Goal: Navigation & Orientation: Find specific page/section

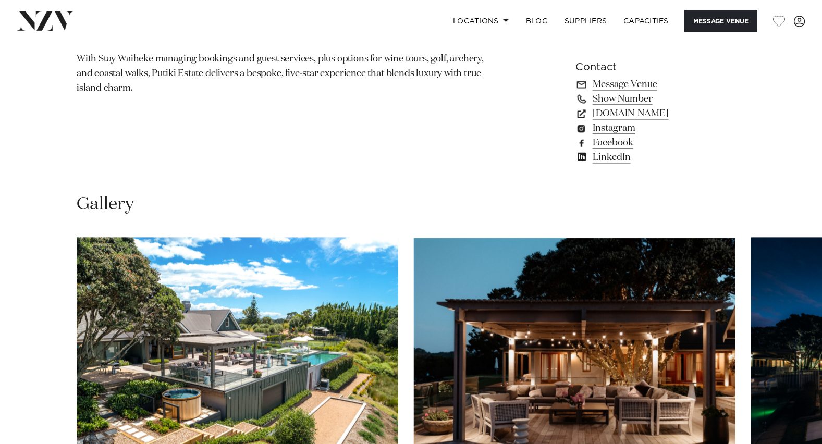
scroll to position [937, 0]
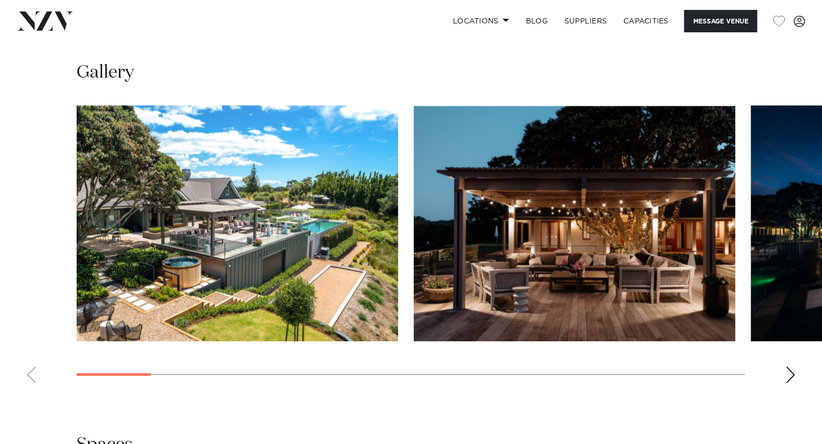
click at [790, 371] on div "Next slide" at bounding box center [790, 374] width 10 height 17
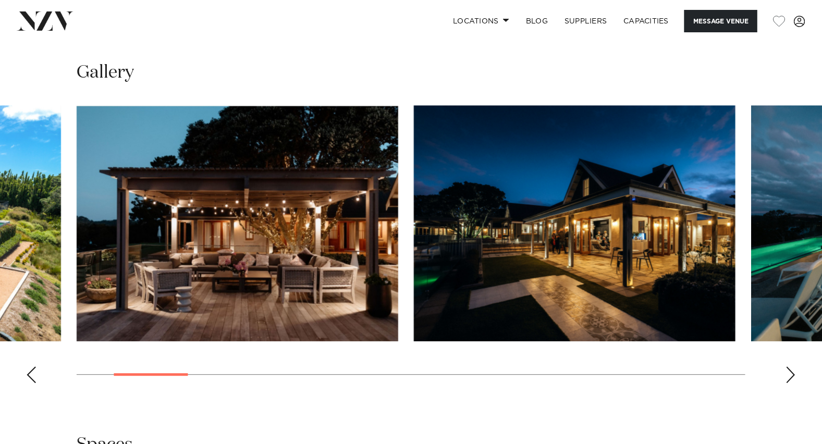
click at [790, 371] on div "Next slide" at bounding box center [790, 374] width 10 height 17
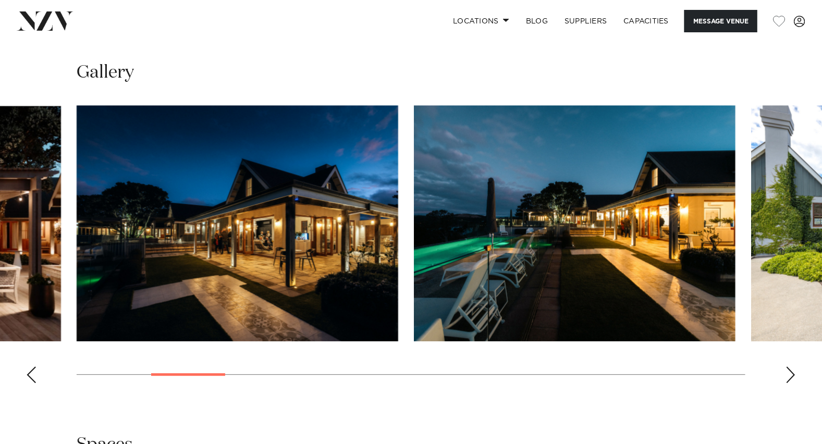
click at [790, 371] on div "Next slide" at bounding box center [790, 374] width 10 height 17
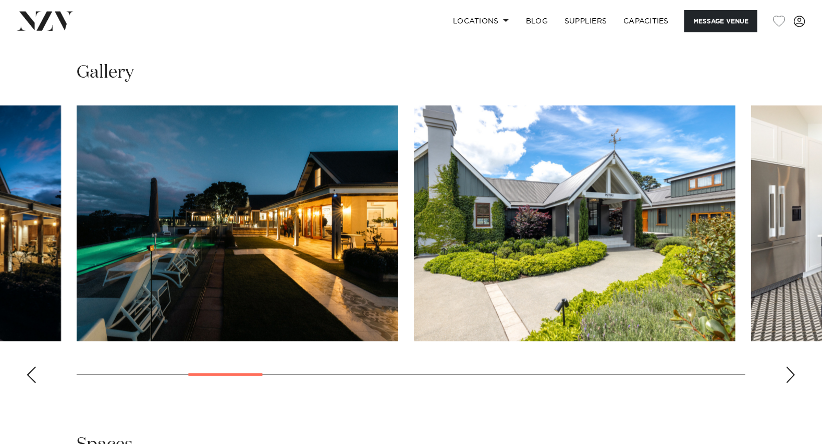
click at [790, 371] on div "Next slide" at bounding box center [790, 374] width 10 height 17
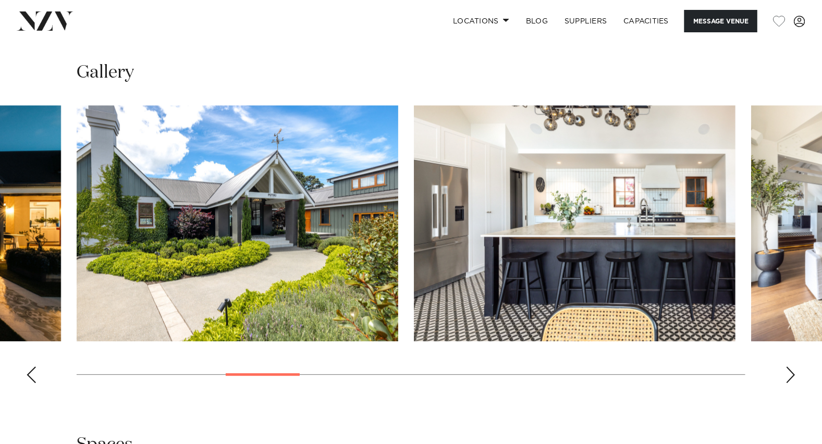
click at [790, 371] on div "Next slide" at bounding box center [790, 374] width 10 height 17
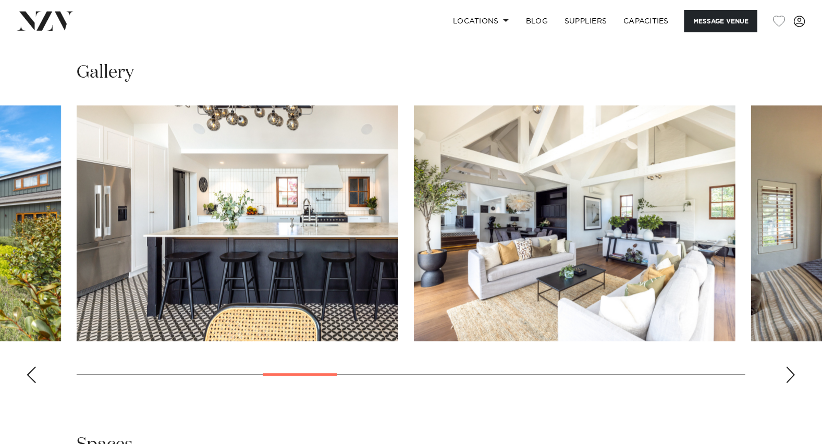
click at [790, 371] on div "Next slide" at bounding box center [790, 374] width 10 height 17
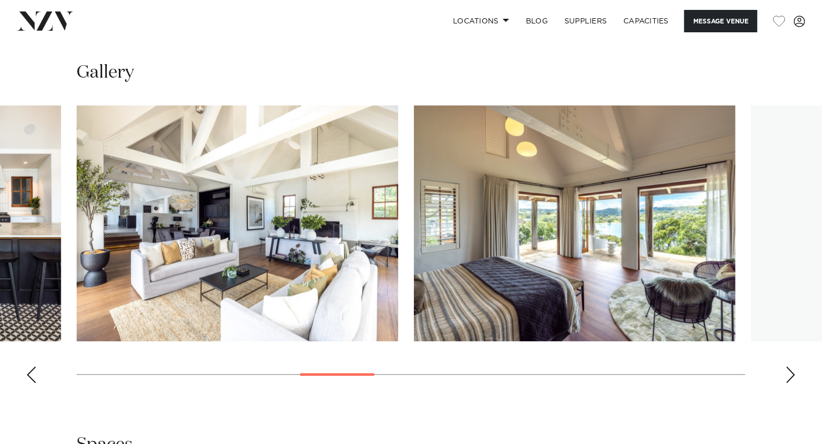
click at [790, 371] on div "Next slide" at bounding box center [790, 374] width 10 height 17
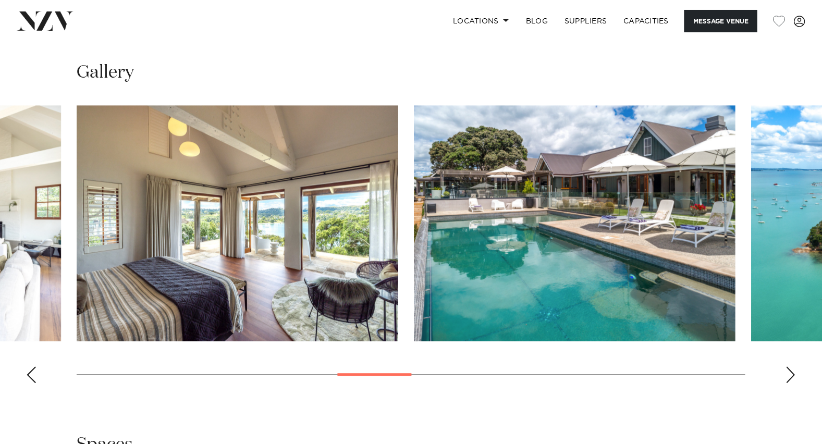
click at [790, 371] on div "Next slide" at bounding box center [790, 374] width 10 height 17
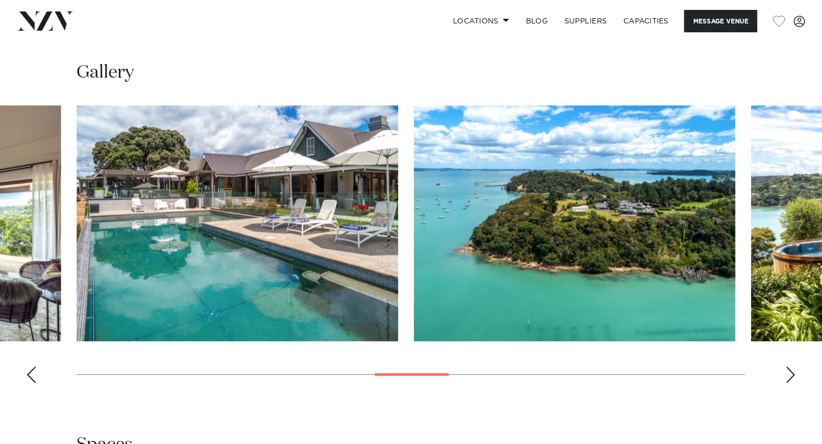
click at [790, 371] on div "Next slide" at bounding box center [790, 374] width 10 height 17
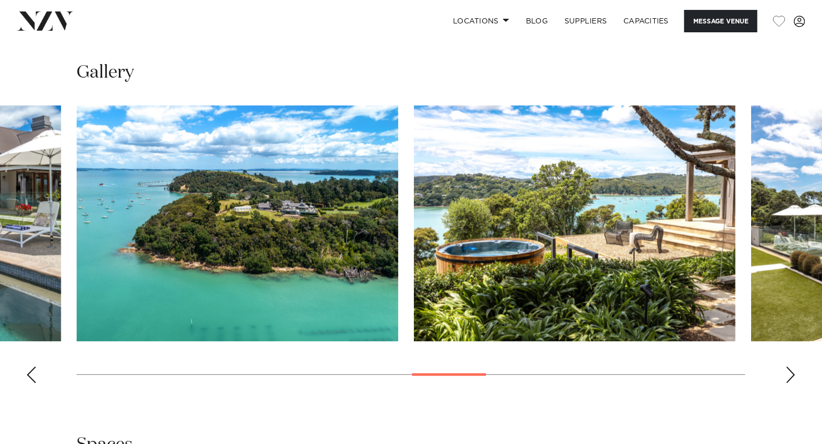
click at [790, 371] on div "Next slide" at bounding box center [790, 374] width 10 height 17
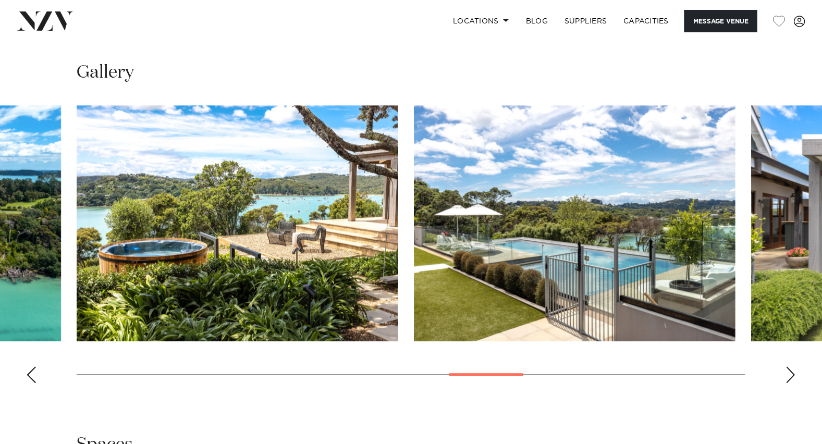
click at [790, 371] on div "Next slide" at bounding box center [790, 374] width 10 height 17
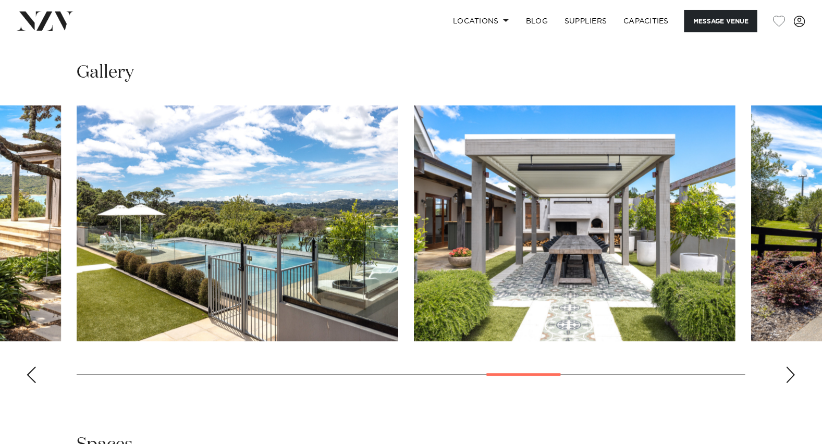
click at [790, 371] on div "Next slide" at bounding box center [790, 374] width 10 height 17
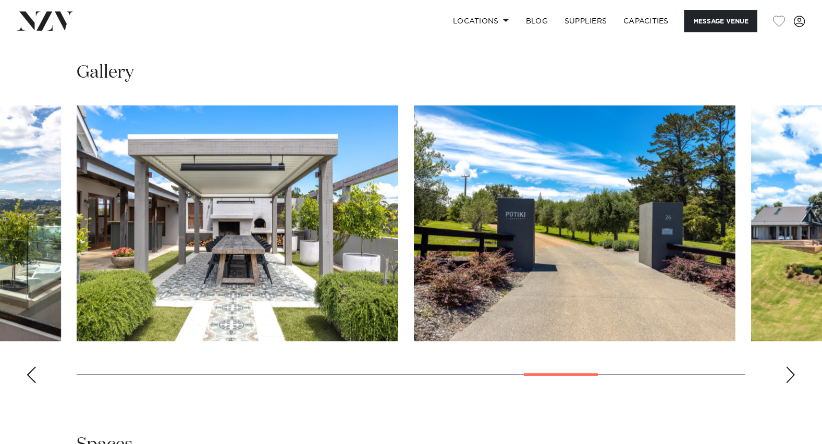
click at [790, 371] on div "Next slide" at bounding box center [790, 374] width 10 height 17
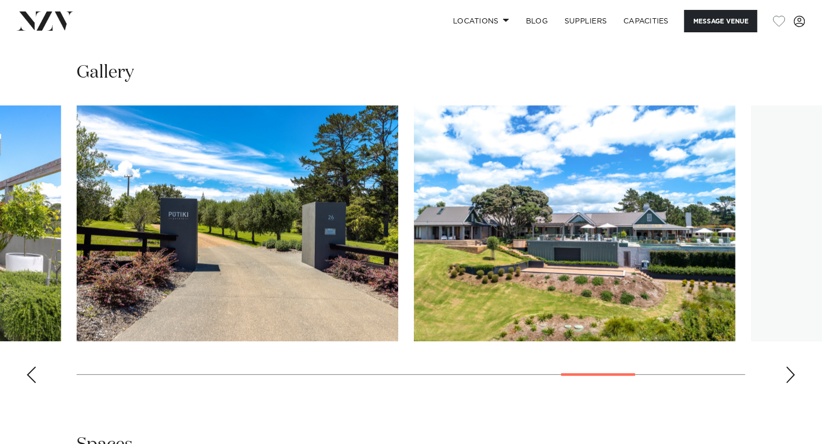
click at [790, 371] on div "Next slide" at bounding box center [790, 374] width 10 height 17
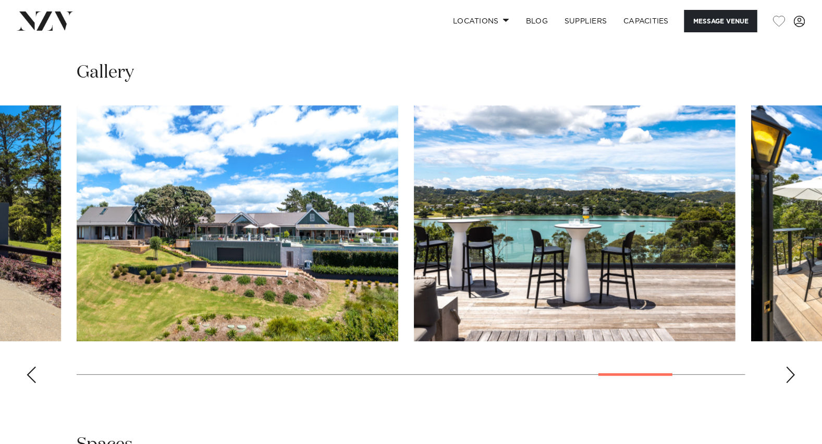
click at [790, 371] on div "Next slide" at bounding box center [790, 374] width 10 height 17
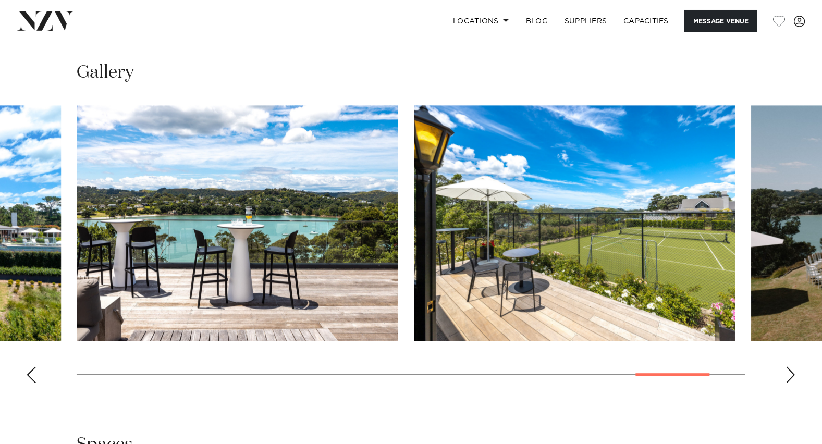
click at [790, 371] on div "Next slide" at bounding box center [790, 374] width 10 height 17
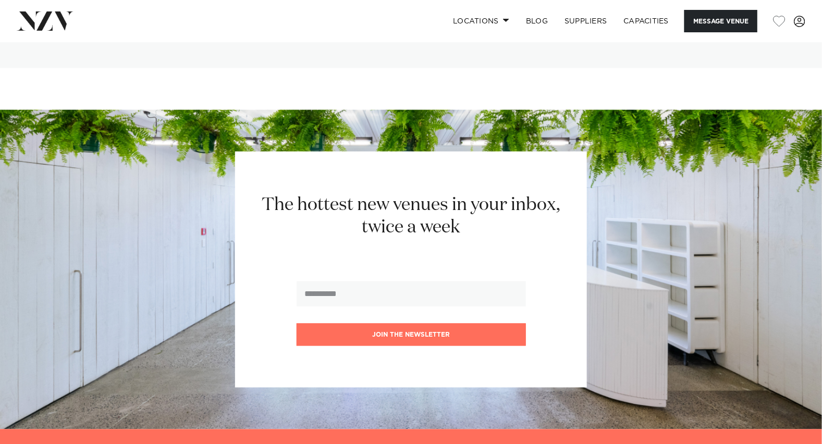
scroll to position [2467, 0]
